Goal: Transaction & Acquisition: Purchase product/service

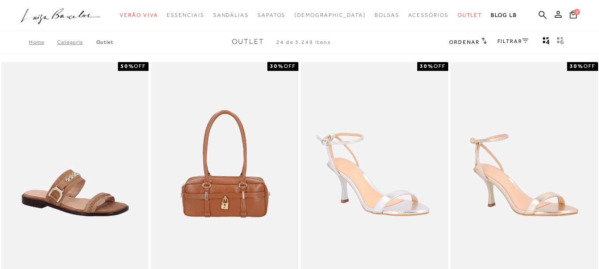
click at [504, 41] on link "FILTRAR" at bounding box center [513, 41] width 31 height 6
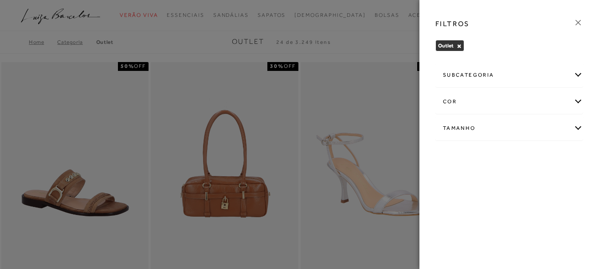
click at [464, 127] on div "Tamanho" at bounding box center [509, 129] width 147 height 24
click at [551, 207] on span "37" at bounding box center [557, 204] width 13 height 7
click at [549, 210] on input "37" at bounding box center [553, 205] width 9 height 9
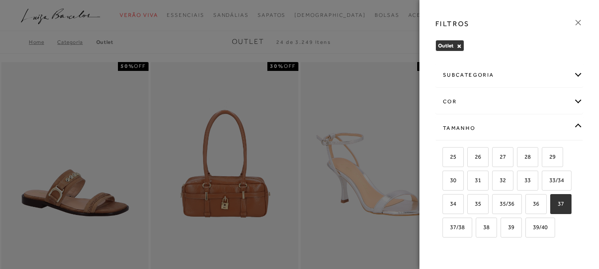
checkbox input "true"
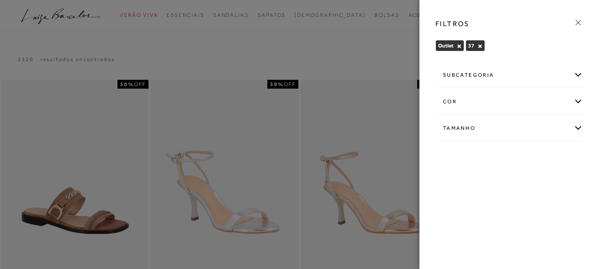
click at [324, 56] on div at bounding box center [299, 134] width 599 height 269
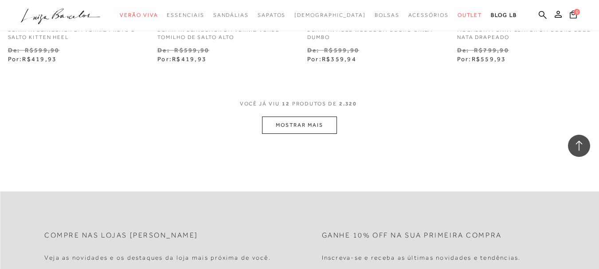
scroll to position [887, 0]
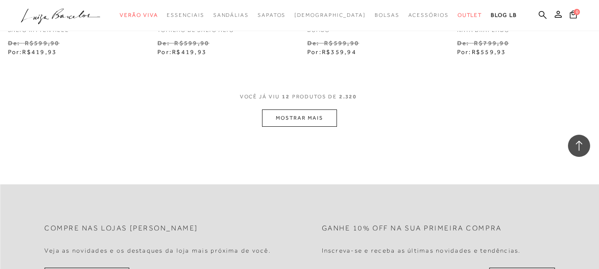
click at [311, 111] on button "MOSTRAR MAIS" at bounding box center [299, 118] width 75 height 17
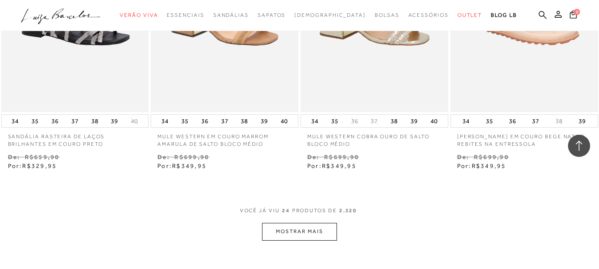
scroll to position [1641, 0]
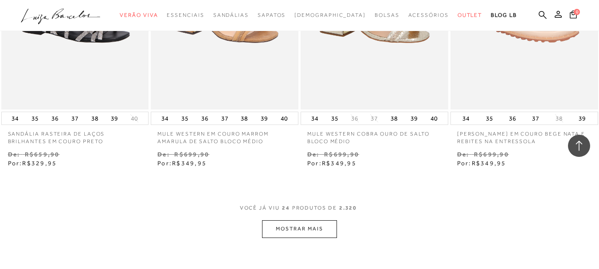
click at [312, 224] on button "MOSTRAR MAIS" at bounding box center [299, 228] width 75 height 17
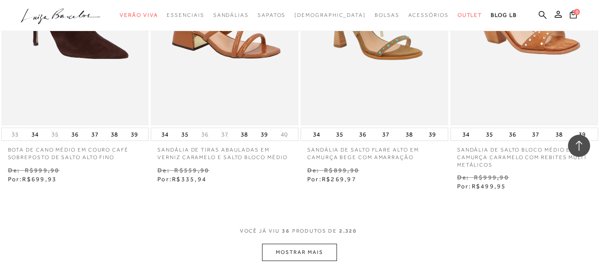
scroll to position [2529, 0]
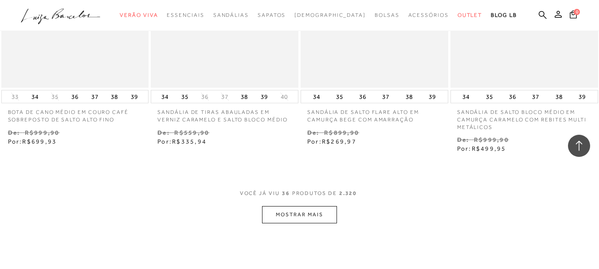
click at [292, 208] on button "MOSTRAR MAIS" at bounding box center [299, 214] width 75 height 17
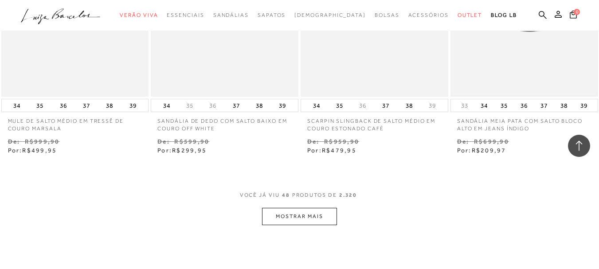
scroll to position [3416, 0]
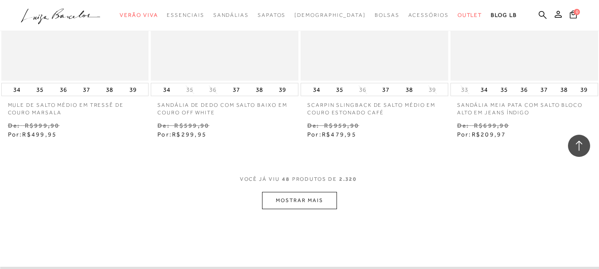
click at [307, 192] on button "MOSTRAR MAIS" at bounding box center [299, 200] width 75 height 17
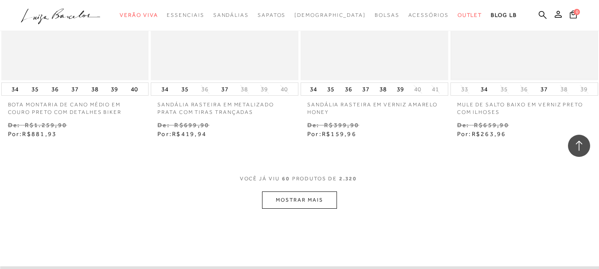
scroll to position [4303, 0]
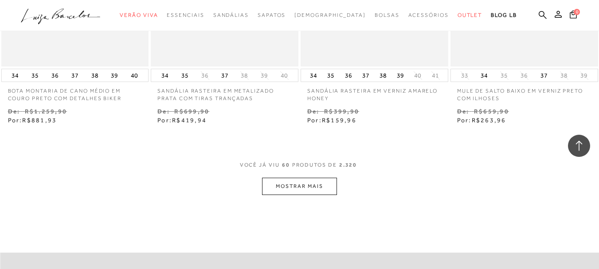
click at [299, 181] on button "MOSTRAR MAIS" at bounding box center [299, 186] width 75 height 17
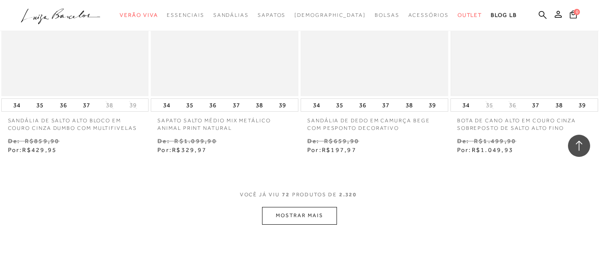
scroll to position [5190, 0]
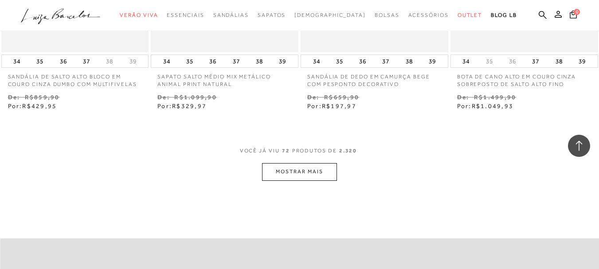
click at [304, 169] on button "MOSTRAR MAIS" at bounding box center [299, 171] width 75 height 17
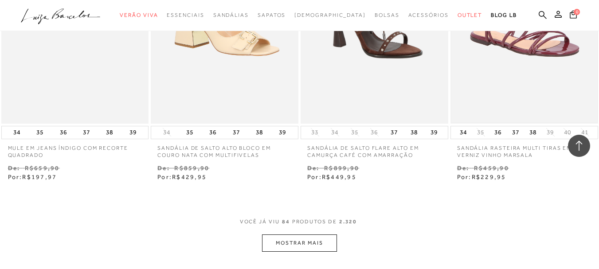
scroll to position [6033, 0]
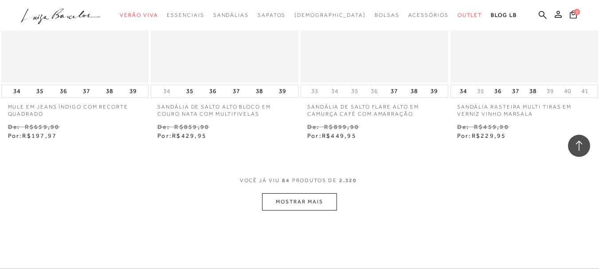
click at [294, 196] on button "MOSTRAR MAIS" at bounding box center [299, 201] width 75 height 17
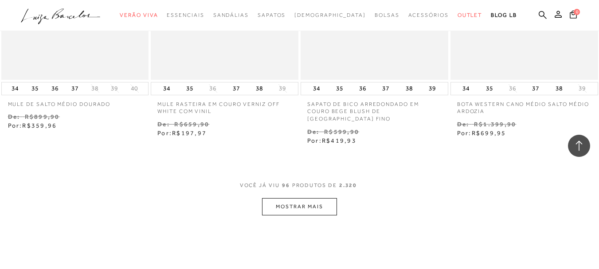
scroll to position [6920, 0]
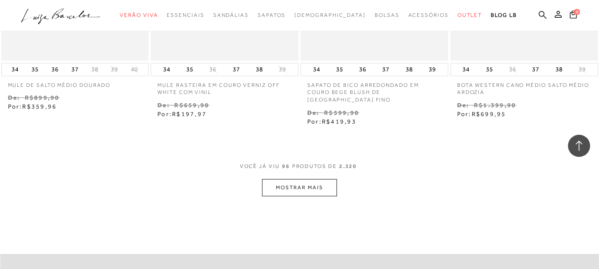
click at [319, 179] on button "MOSTRAR MAIS" at bounding box center [299, 187] width 75 height 17
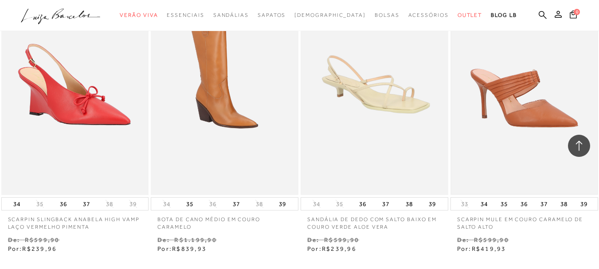
scroll to position [7807, 0]
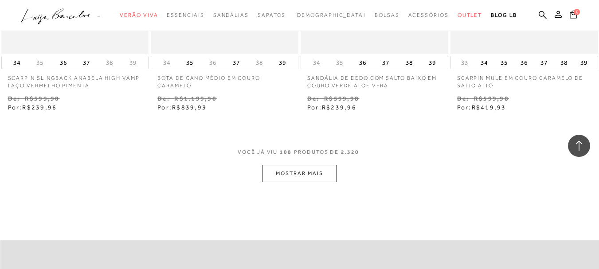
click at [303, 165] on button "MOSTRAR MAIS" at bounding box center [299, 173] width 75 height 17
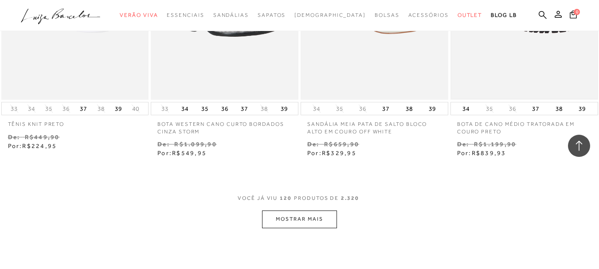
scroll to position [8650, 0]
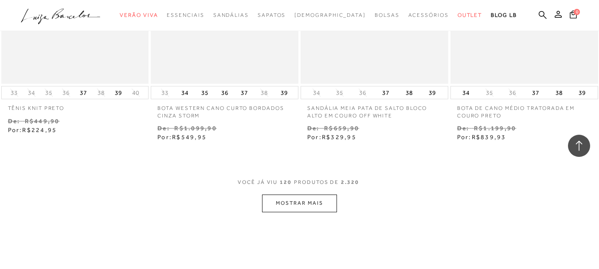
click at [286, 195] on button "MOSTRAR MAIS" at bounding box center [299, 203] width 75 height 17
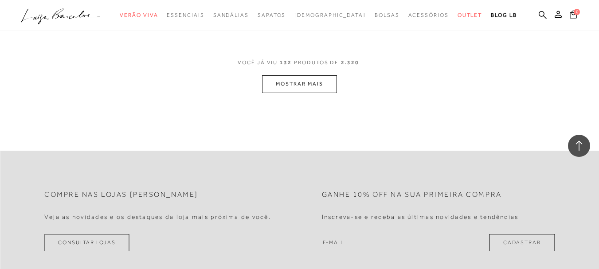
scroll to position [9582, 0]
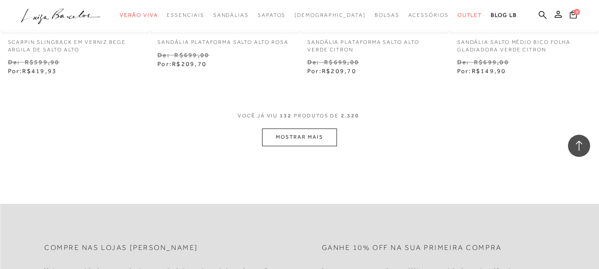
click at [306, 129] on button "MOSTRAR MAIS" at bounding box center [299, 137] width 75 height 17
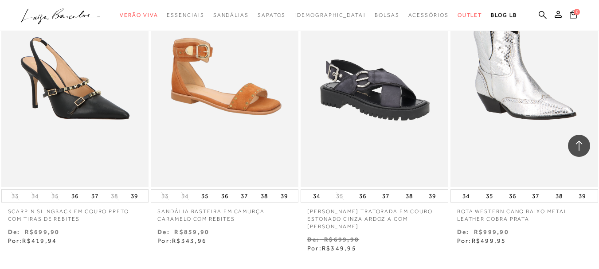
scroll to position [10513, 0]
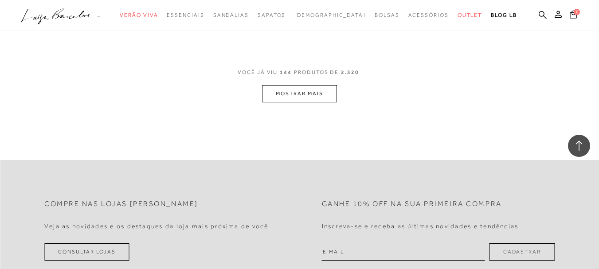
click at [323, 85] on button "MOSTRAR MAIS" at bounding box center [299, 93] width 75 height 17
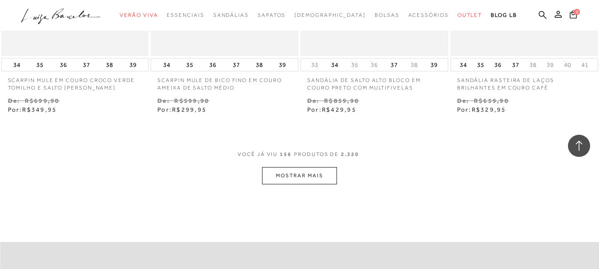
scroll to position [11312, 0]
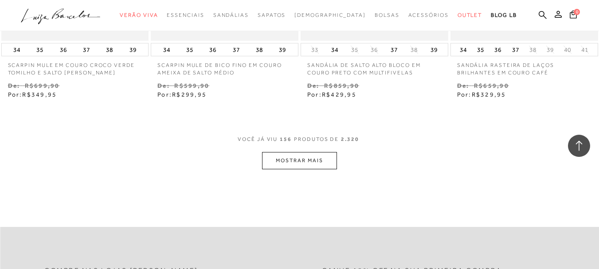
click at [279, 152] on button "MOSTRAR MAIS" at bounding box center [299, 160] width 75 height 17
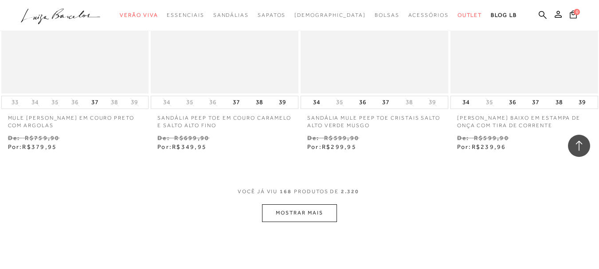
scroll to position [12155, 0]
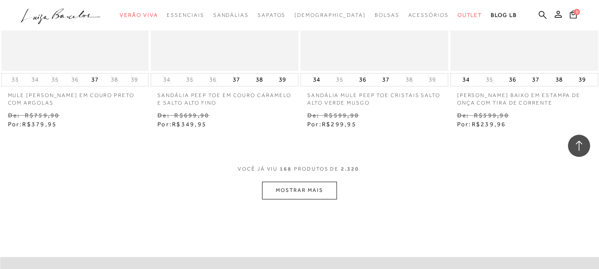
click at [282, 182] on button "MOSTRAR MAIS" at bounding box center [299, 190] width 75 height 17
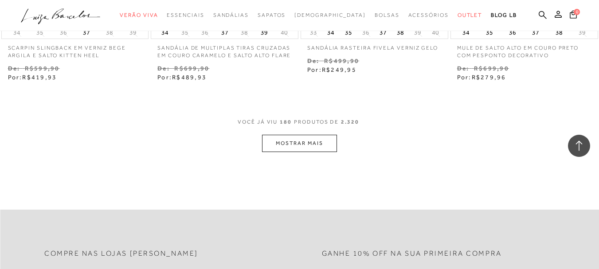
scroll to position [13086, 0]
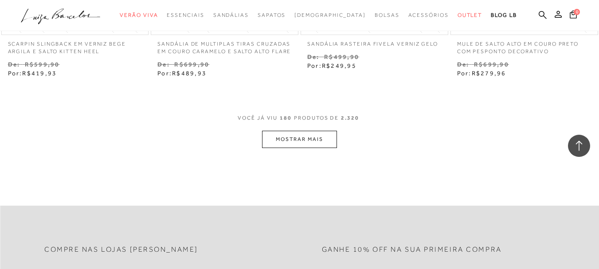
click at [307, 131] on button "MOSTRAR MAIS" at bounding box center [299, 139] width 75 height 17
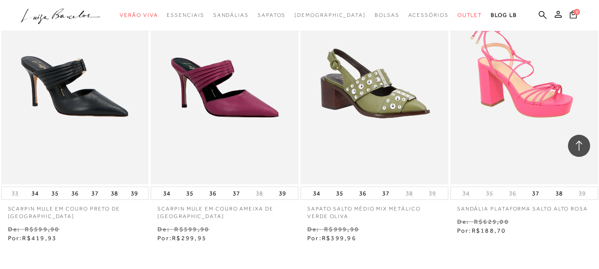
scroll to position [13929, 0]
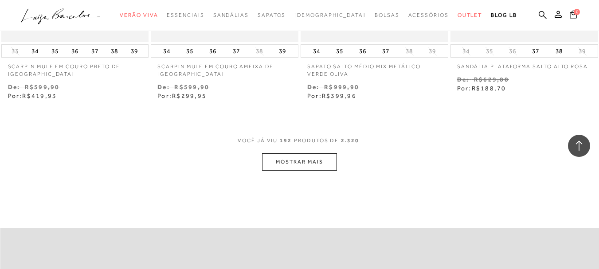
click at [309, 153] on button "MOSTRAR MAIS" at bounding box center [299, 161] width 75 height 17
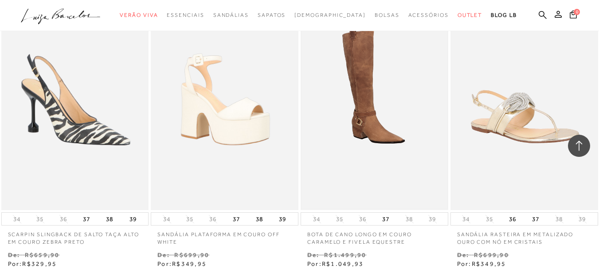
scroll to position [14683, 0]
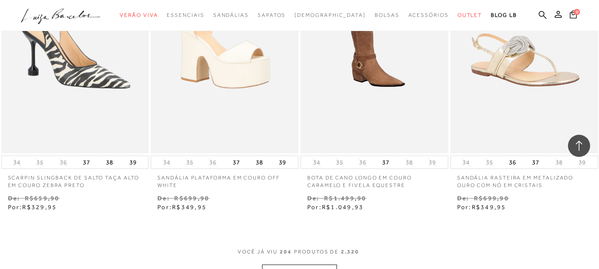
click at [306, 265] on button "MOSTRAR MAIS" at bounding box center [299, 273] width 75 height 17
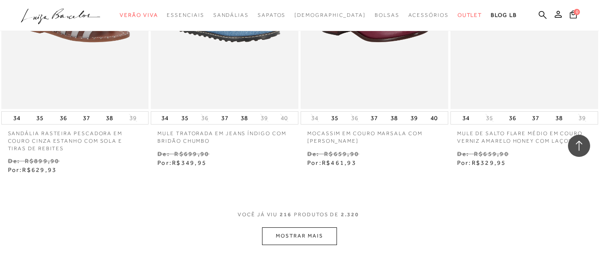
scroll to position [15615, 0]
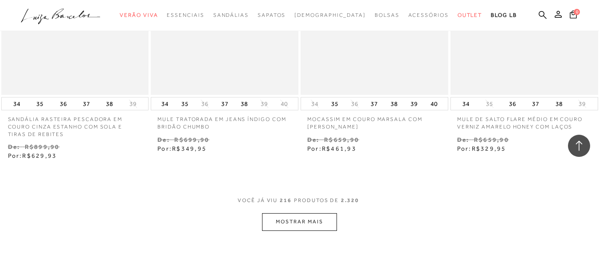
click at [285, 213] on button "MOSTRAR MAIS" at bounding box center [299, 221] width 75 height 17
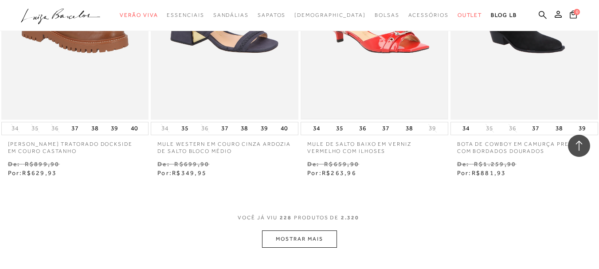
scroll to position [16591, 0]
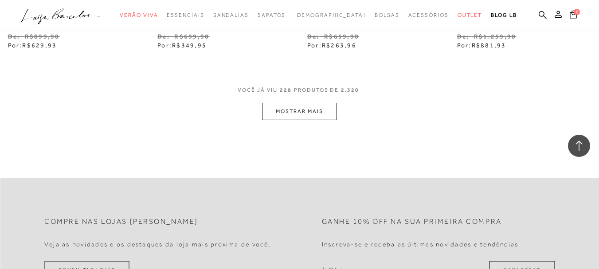
click at [322, 103] on button "MOSTRAR MAIS" at bounding box center [299, 111] width 75 height 17
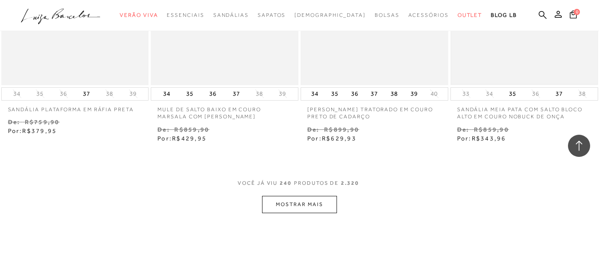
scroll to position [17389, 0]
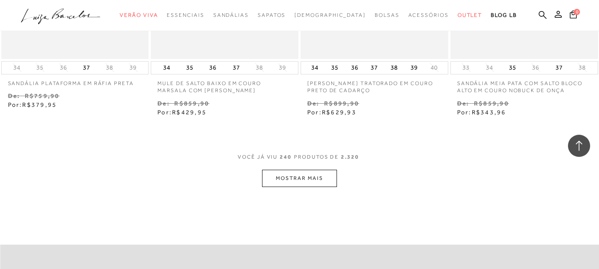
click at [311, 170] on button "MOSTRAR MAIS" at bounding box center [299, 178] width 75 height 17
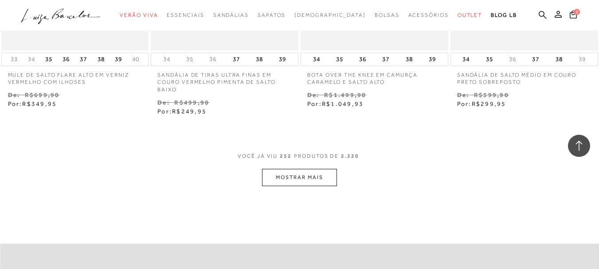
scroll to position [18277, 0]
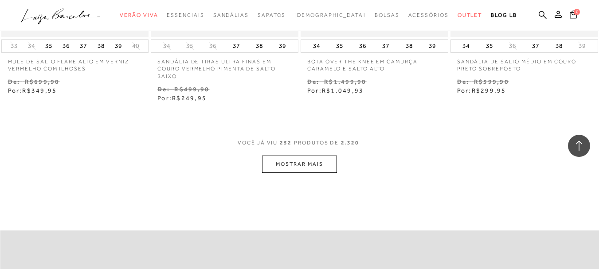
click at [308, 156] on button "MOSTRAR MAIS" at bounding box center [299, 164] width 75 height 17
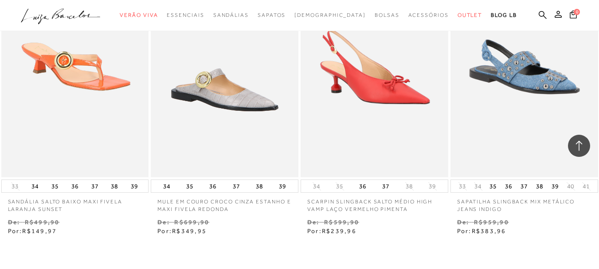
scroll to position [19031, 0]
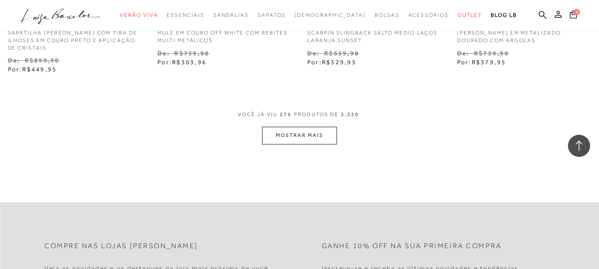
scroll to position [19962, 0]
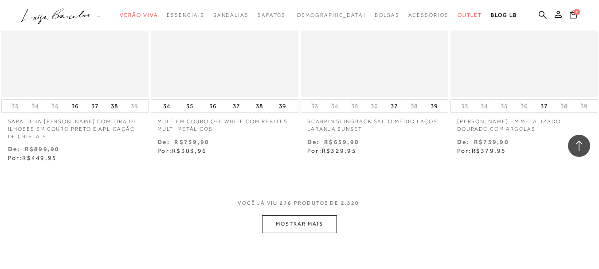
click at [303, 216] on button "MOSTRAR MAIS" at bounding box center [299, 224] width 75 height 17
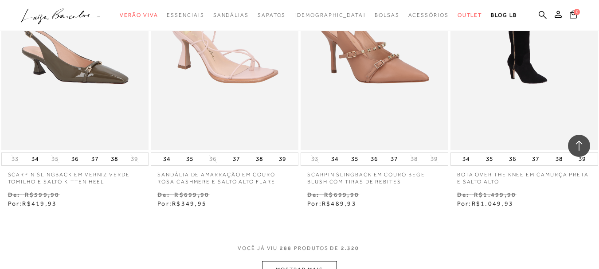
scroll to position [20849, 0]
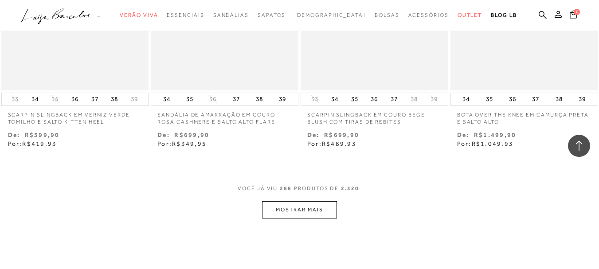
click at [306, 201] on button "MOSTRAR MAIS" at bounding box center [299, 209] width 75 height 17
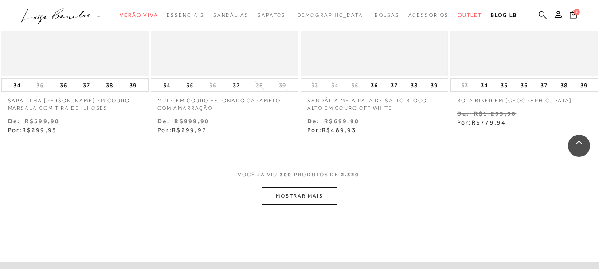
scroll to position [21737, 0]
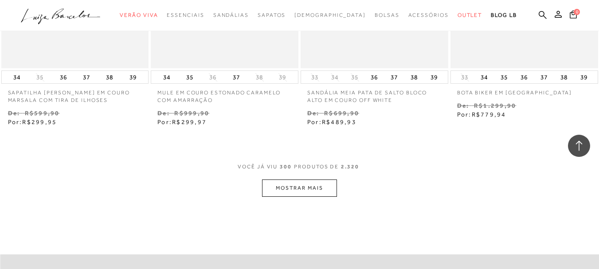
click at [291, 180] on button "MOSTRAR MAIS" at bounding box center [299, 188] width 75 height 17
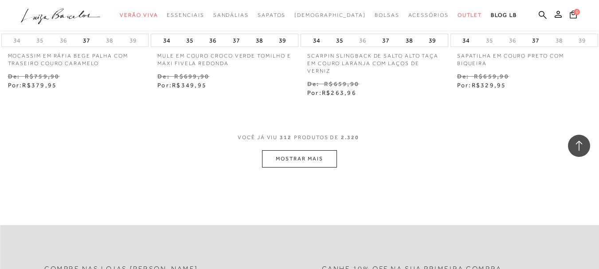
scroll to position [22668, 0]
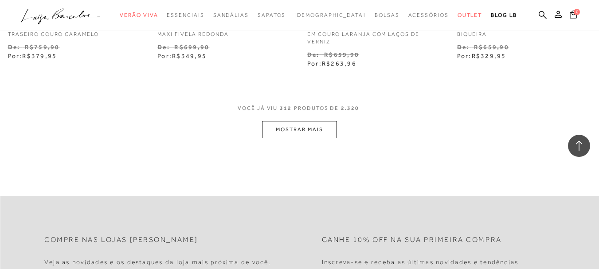
click at [296, 121] on button "MOSTRAR MAIS" at bounding box center [299, 129] width 75 height 17
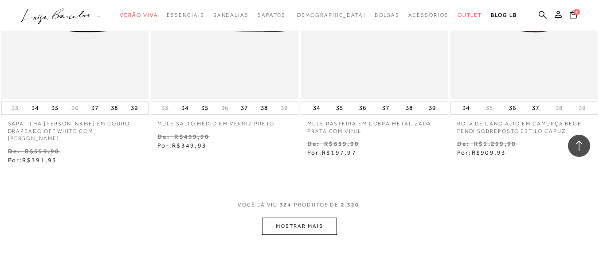
scroll to position [23511, 0]
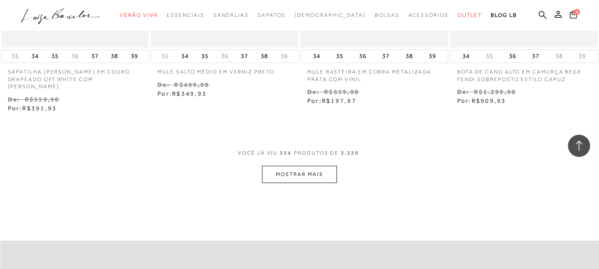
click at [298, 166] on button "MOSTRAR MAIS" at bounding box center [299, 174] width 75 height 17
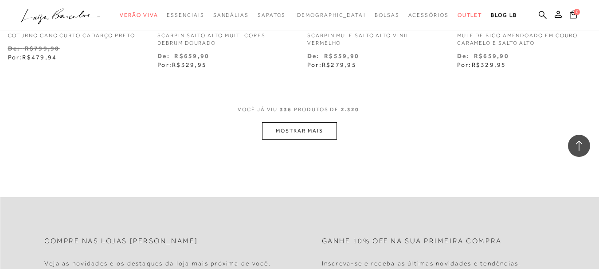
scroll to position [24443, 0]
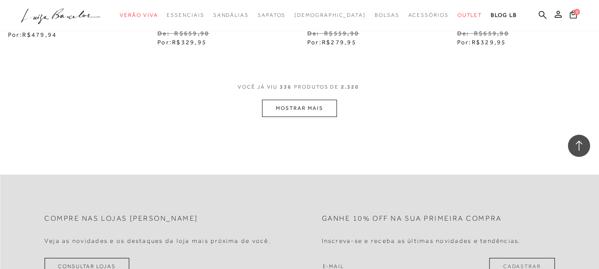
click at [283, 100] on button "MOSTRAR MAIS" at bounding box center [299, 108] width 75 height 17
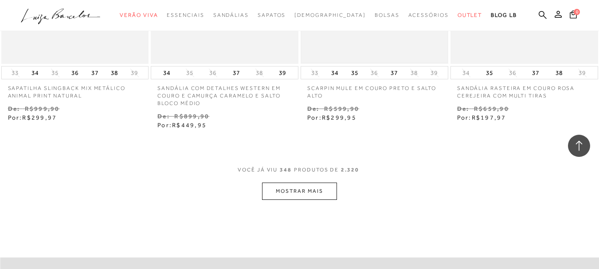
scroll to position [25241, 0]
click at [311, 182] on button "MOSTRAR MAIS" at bounding box center [299, 190] width 75 height 17
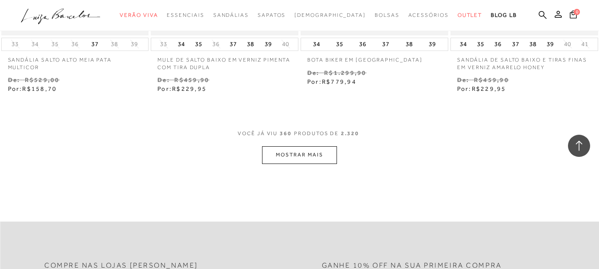
scroll to position [26173, 0]
